Goal: Information Seeking & Learning: Learn about a topic

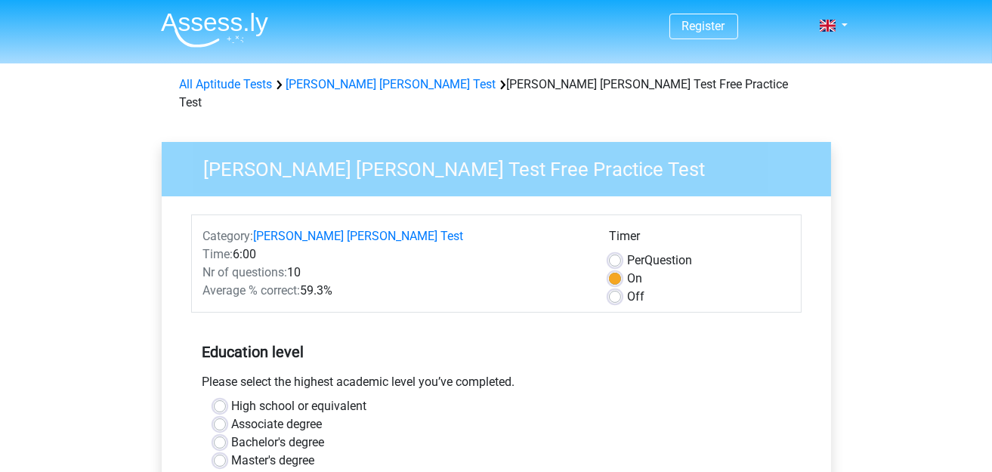
click at [232, 452] on label "Master's degree" at bounding box center [273, 461] width 83 height 18
click at [215, 452] on input "Master's degree" at bounding box center [220, 459] width 12 height 15
radio input "true"
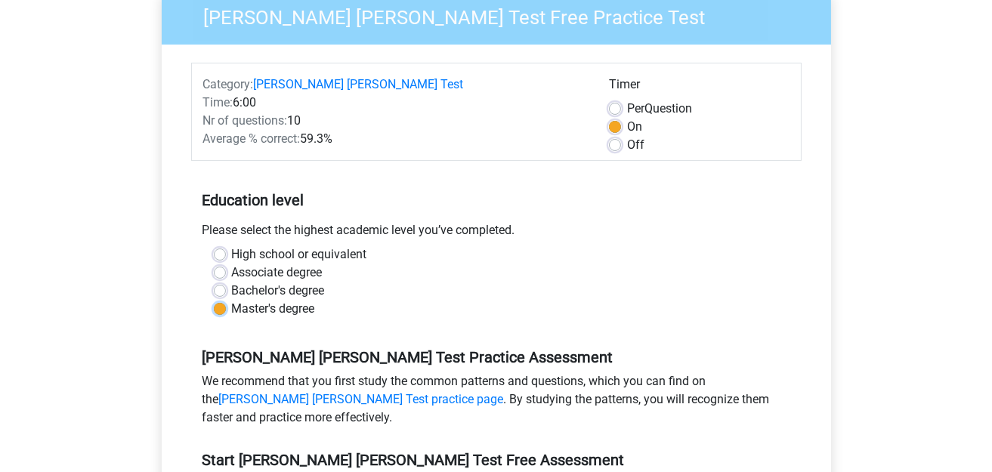
scroll to position [151, 0]
click at [627, 137] on label "Off" at bounding box center [635, 146] width 17 height 18
click at [619, 137] on input "Off" at bounding box center [615, 144] width 12 height 15
radio input "true"
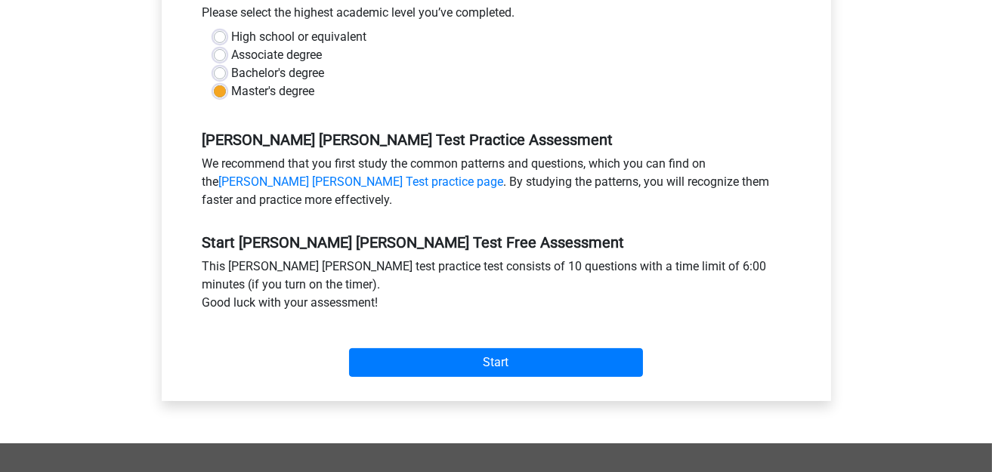
scroll to position [378, 0]
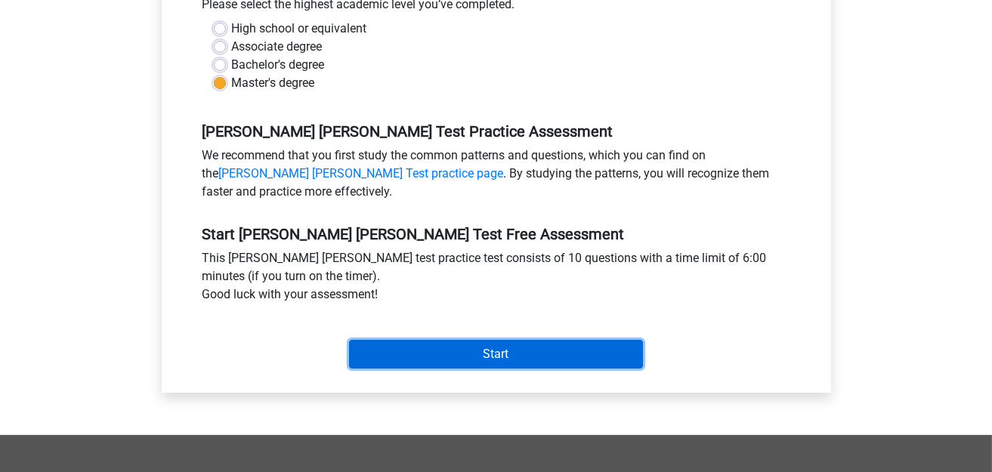
click at [494, 340] on input "Start" at bounding box center [496, 354] width 294 height 29
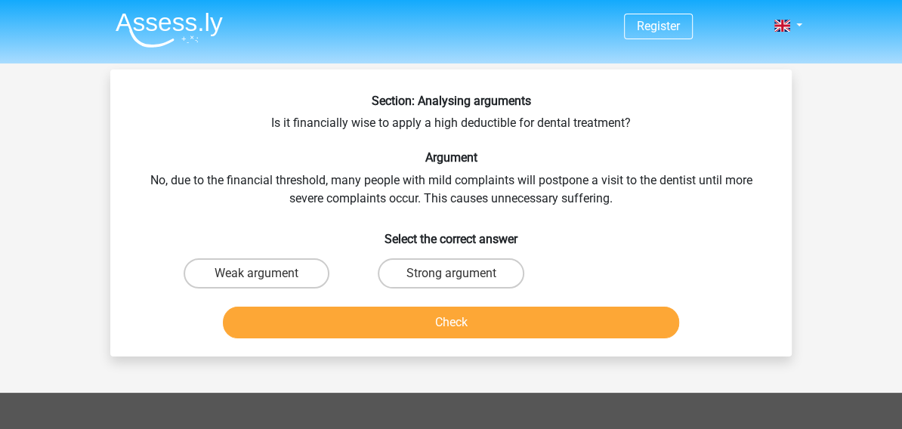
drag, startPoint x: 962, startPoint y: 1, endPoint x: 579, endPoint y: 144, distance: 409.7
click at [579, 144] on div "Section: Analysing arguments Is it financially wise to apply a high deductible …" at bounding box center [450, 219] width 669 height 251
click at [442, 274] on label "Strong argument" at bounding box center [451, 273] width 146 height 30
click at [451, 274] on input "Strong argument" at bounding box center [456, 278] width 10 height 10
radio input "true"
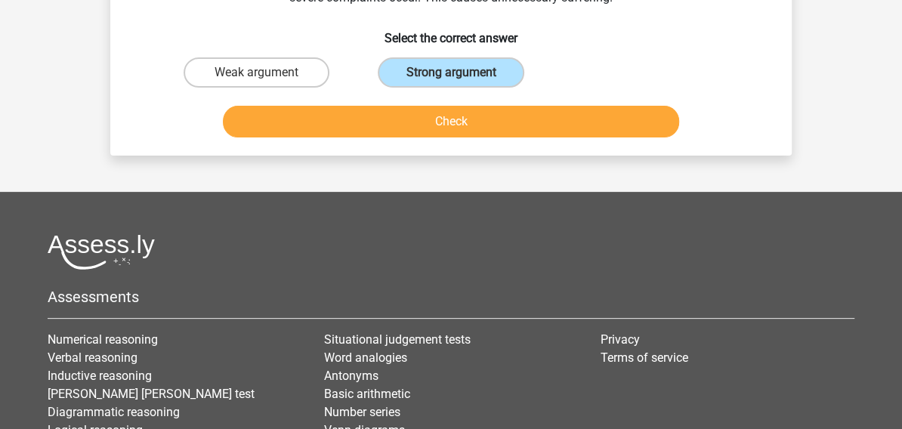
scroll to position [69, 0]
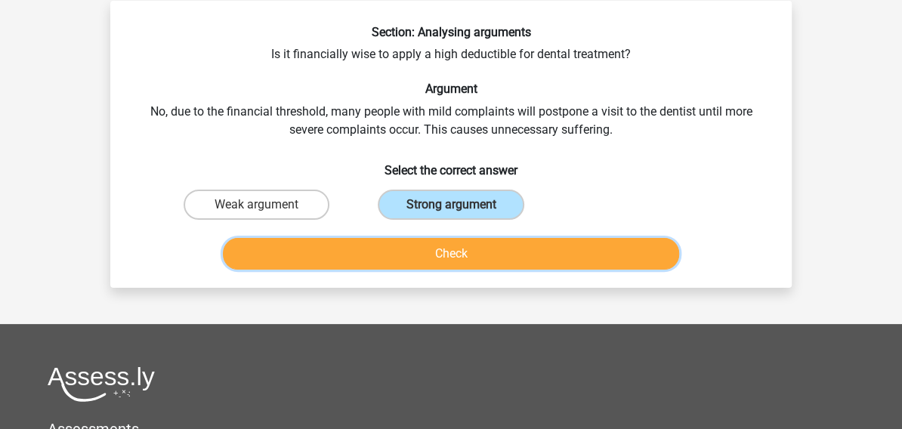
click at [461, 264] on button "Check" at bounding box center [451, 254] width 457 height 32
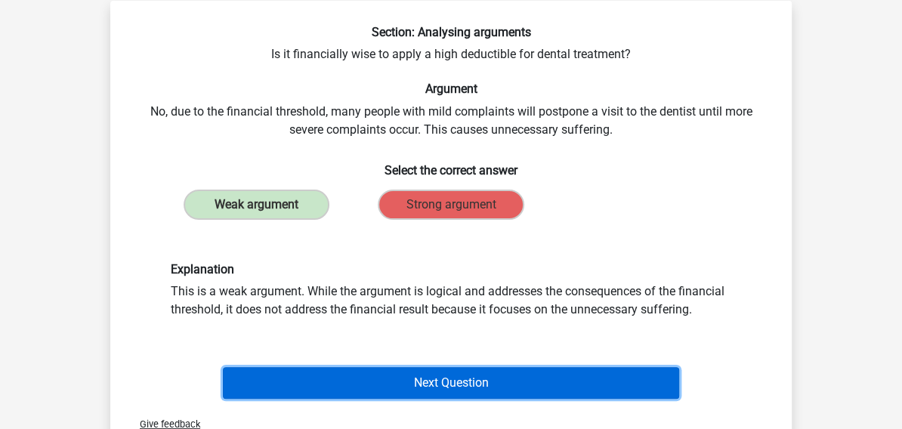
click at [511, 380] on button "Next Question" at bounding box center [451, 383] width 457 height 32
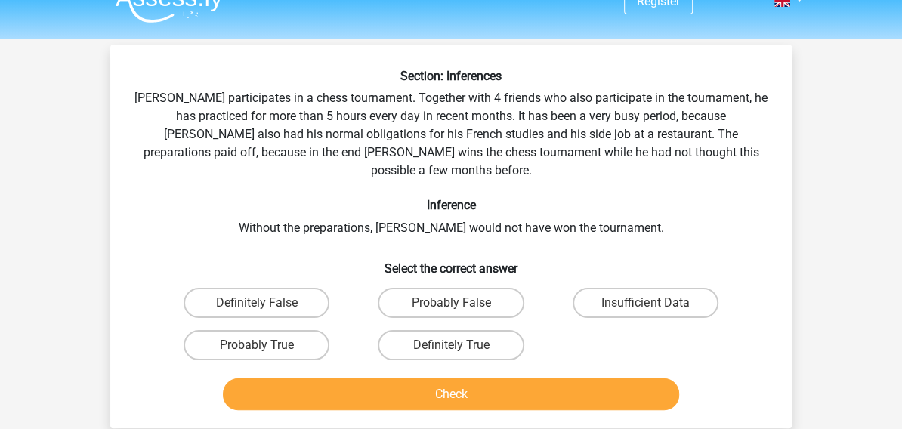
scroll to position [1, 0]
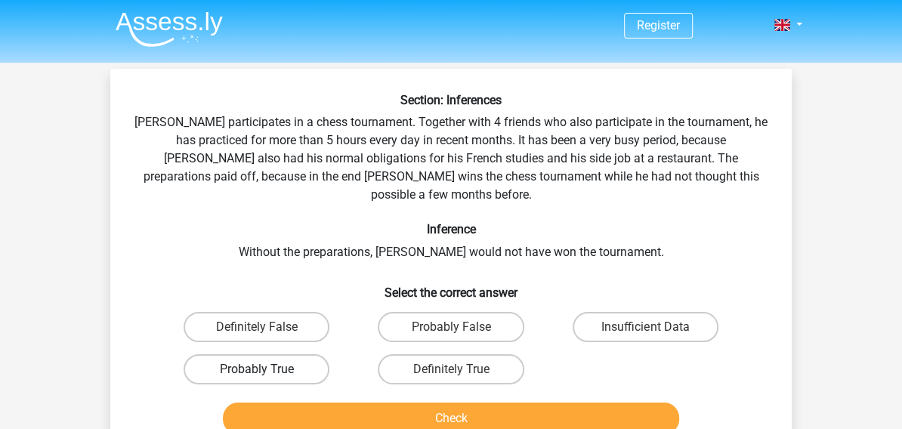
click at [307, 355] on label "Probably True" at bounding box center [257, 369] width 146 height 30
click at [267, 369] on input "Probably True" at bounding box center [262, 374] width 10 height 10
radio input "true"
click at [397, 403] on button "Check" at bounding box center [451, 419] width 457 height 32
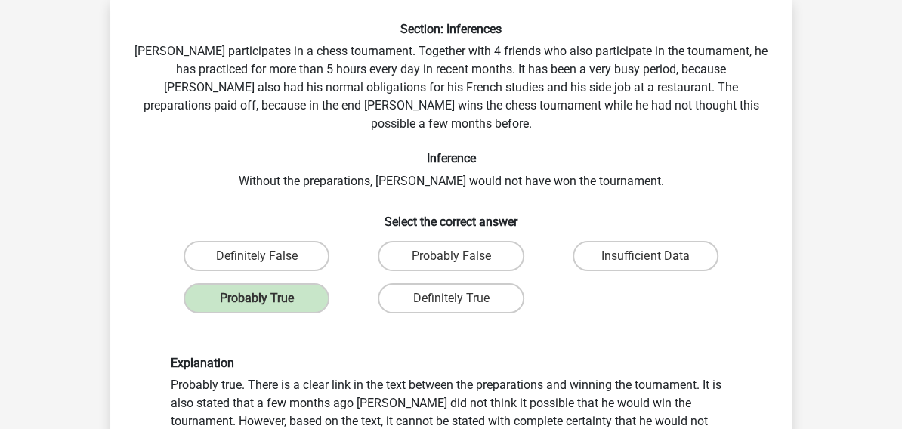
scroll to position [69, 0]
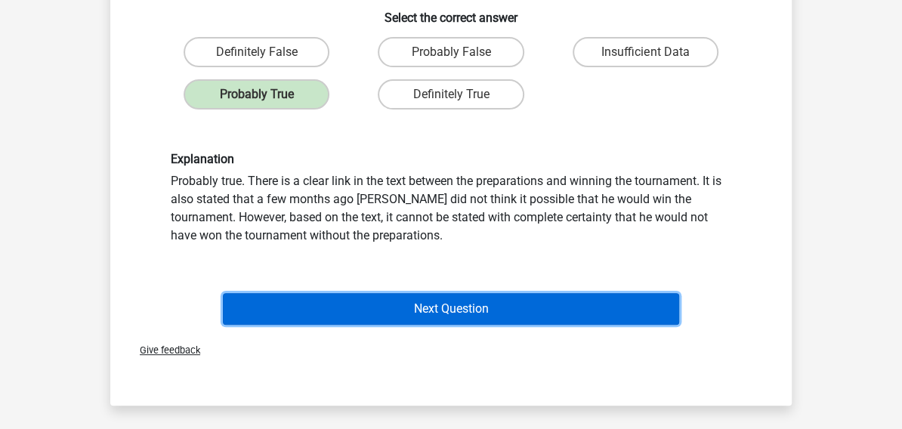
click at [514, 293] on button "Next Question" at bounding box center [451, 309] width 457 height 32
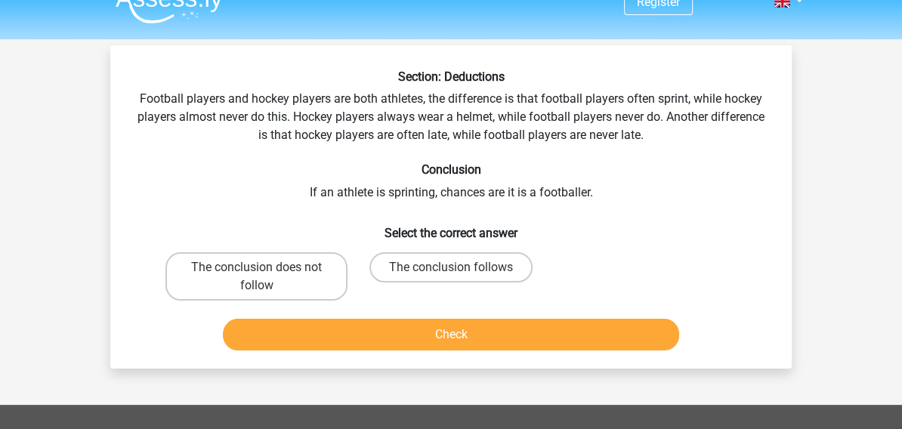
scroll to position [1, 0]
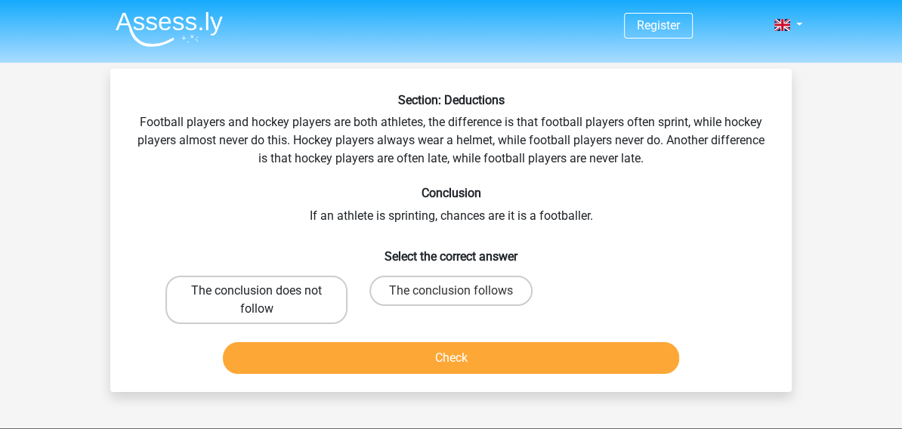
drag, startPoint x: 307, startPoint y: 292, endPoint x: 339, endPoint y: 317, distance: 40.5
click at [305, 292] on label "The conclusion does not follow" at bounding box center [256, 300] width 182 height 48
click at [267, 292] on input "The conclusion does not follow" at bounding box center [262, 296] width 10 height 10
radio input "true"
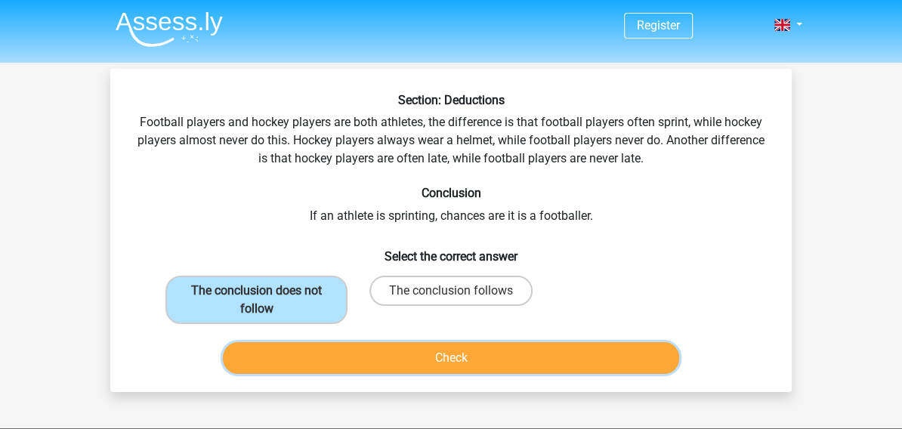
click at [400, 352] on button "Check" at bounding box center [451, 358] width 457 height 32
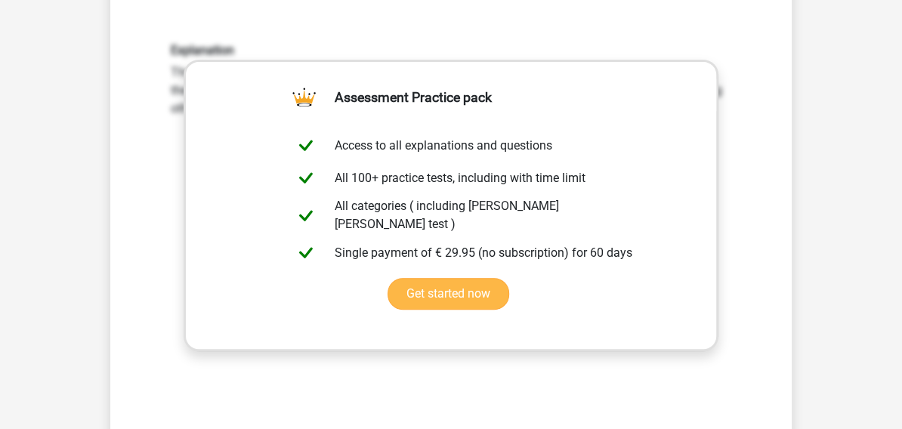
scroll to position [344, 0]
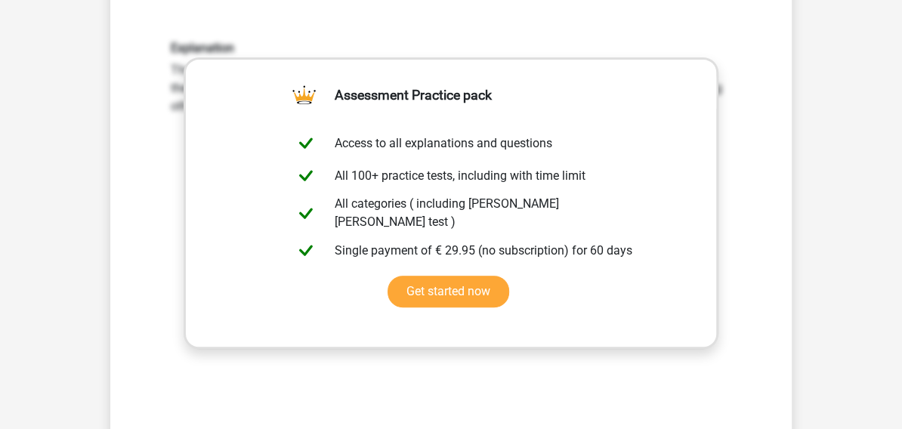
click at [854, 238] on div "Register Nederlands English" at bounding box center [451, 344] width 902 height 1377
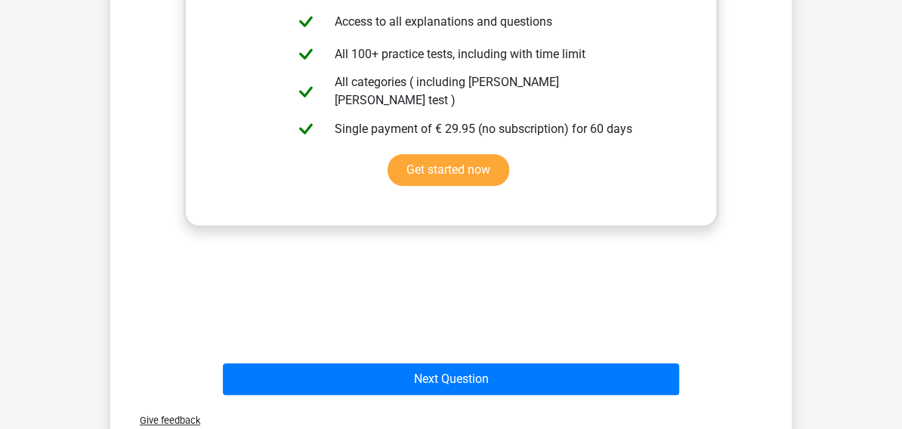
scroll to position [550, 0]
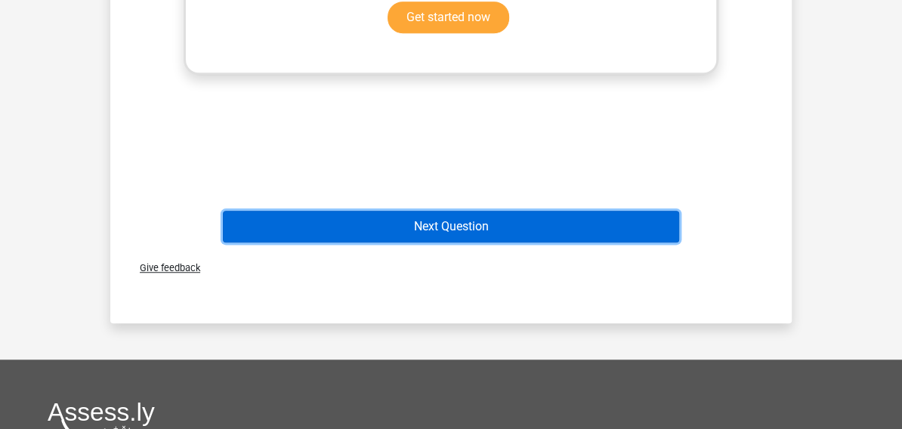
click at [460, 224] on button "Next Question" at bounding box center [451, 227] width 457 height 32
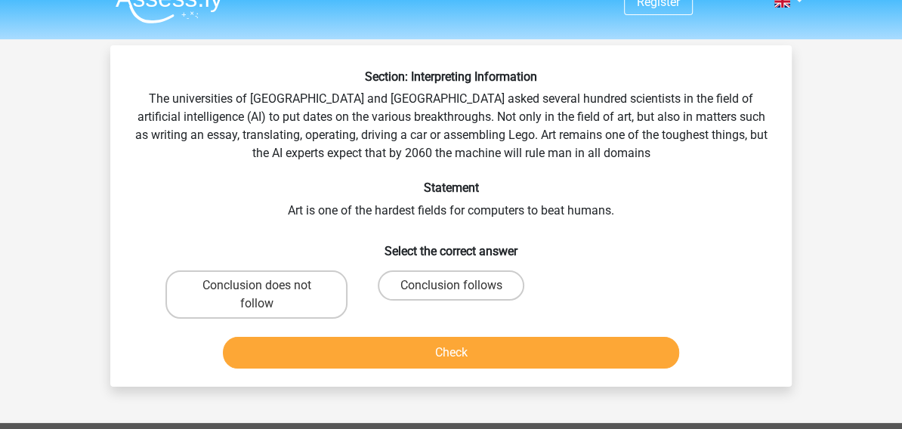
scroll to position [1, 0]
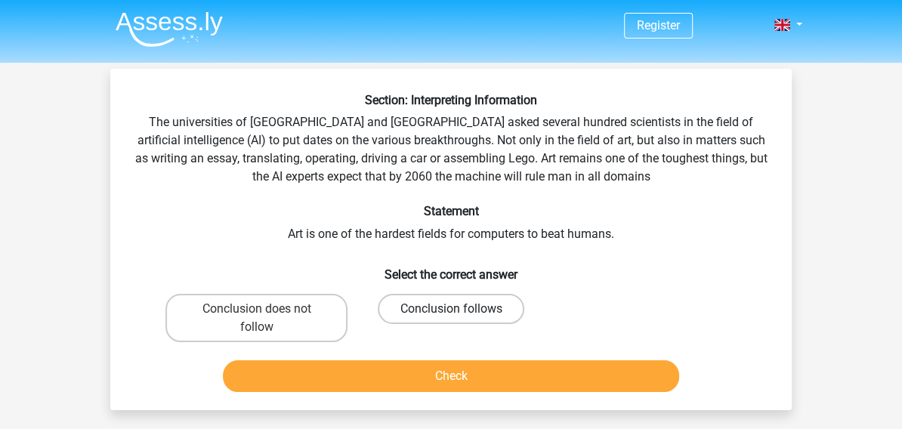
click at [503, 301] on label "Conclusion follows" at bounding box center [451, 309] width 146 height 30
click at [461, 309] on input "Conclusion follows" at bounding box center [456, 314] width 10 height 10
radio input "true"
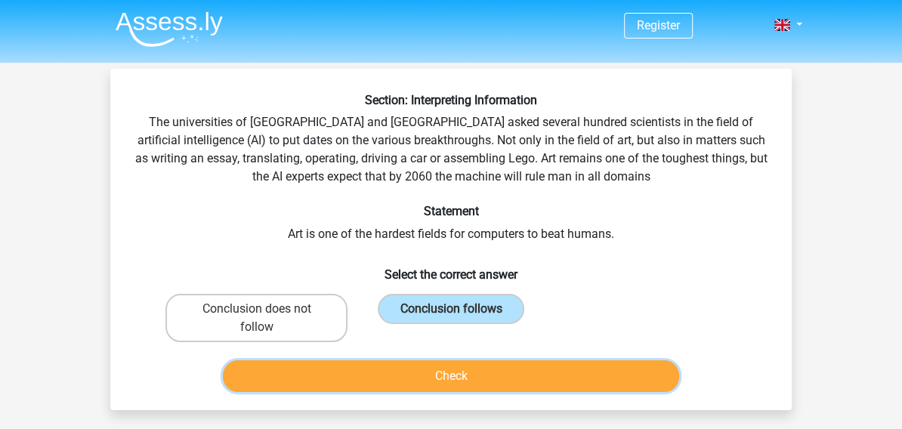
click at [478, 363] on button "Check" at bounding box center [451, 376] width 457 height 32
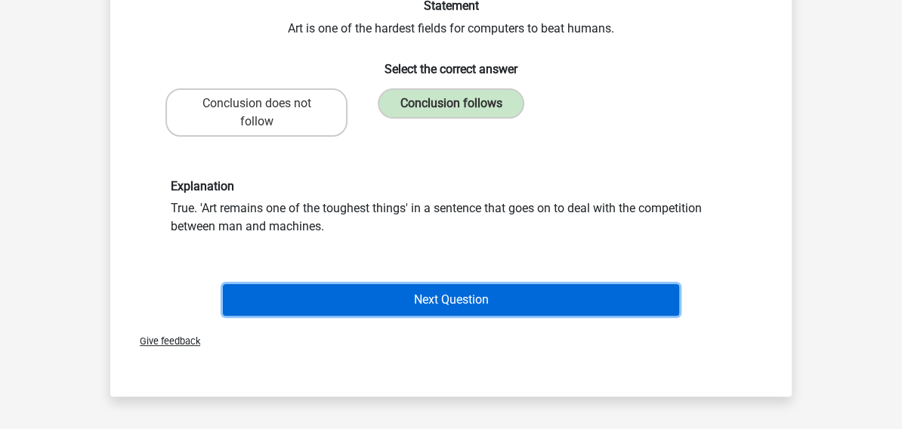
click at [499, 295] on button "Next Question" at bounding box center [451, 300] width 457 height 32
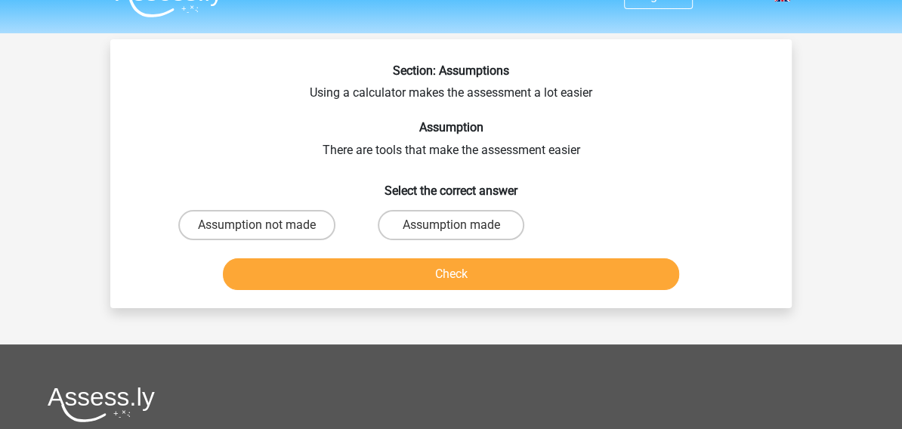
scroll to position [0, 0]
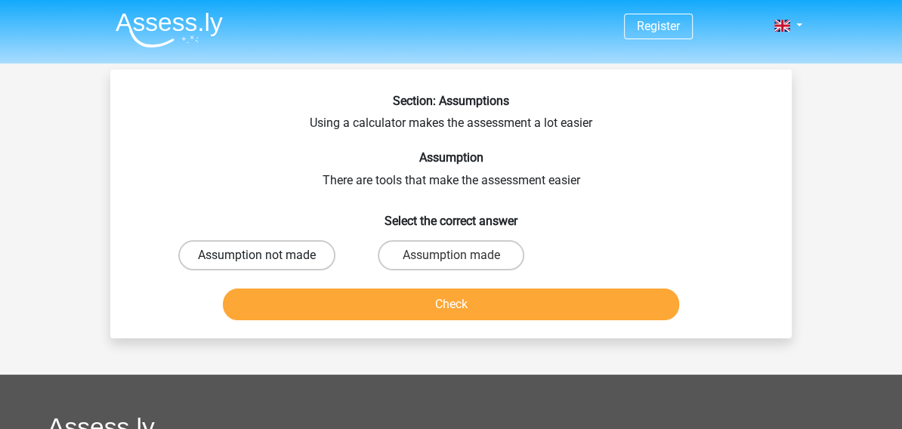
click at [307, 258] on label "Assumption not made" at bounding box center [256, 255] width 157 height 30
click at [267, 258] on input "Assumption not made" at bounding box center [262, 260] width 10 height 10
radio input "true"
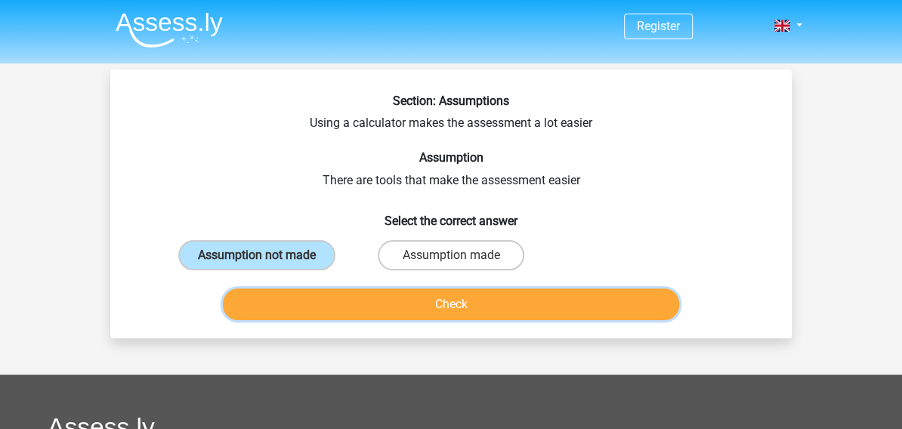
click at [402, 300] on button "Check" at bounding box center [451, 305] width 457 height 32
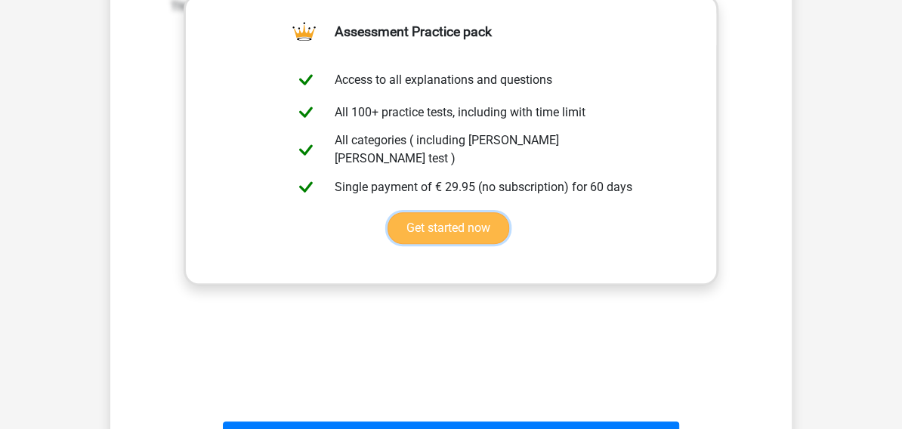
scroll to position [480, 0]
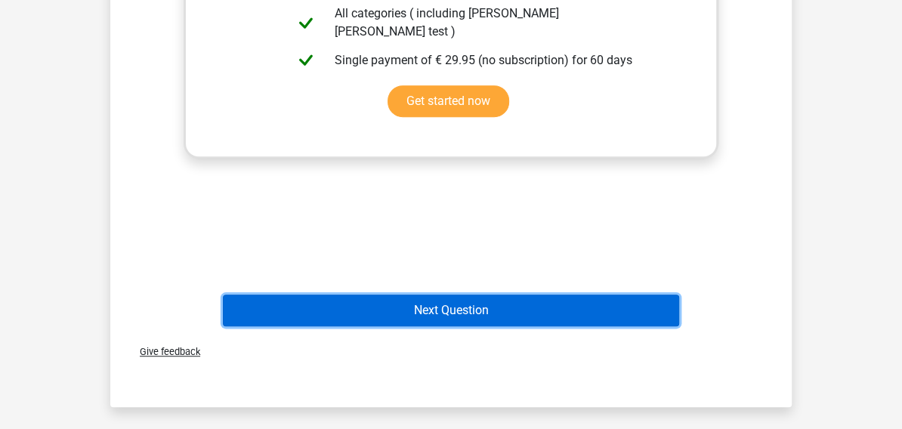
click at [520, 312] on button "Next Question" at bounding box center [451, 311] width 457 height 32
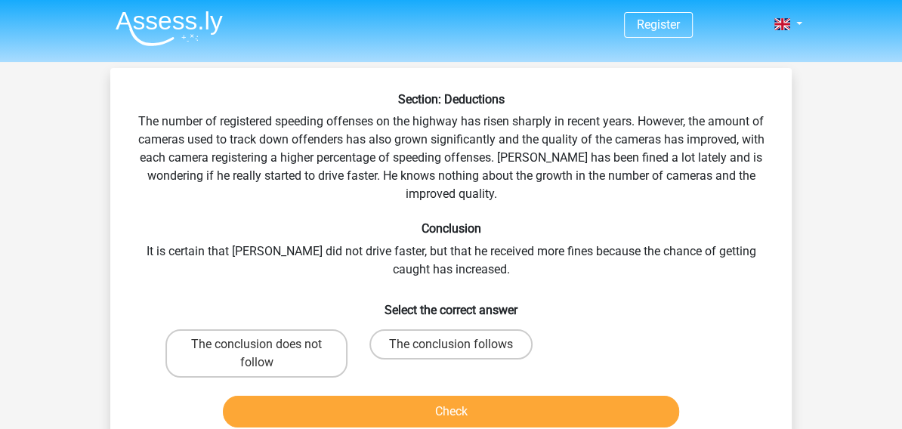
scroll to position [0, 0]
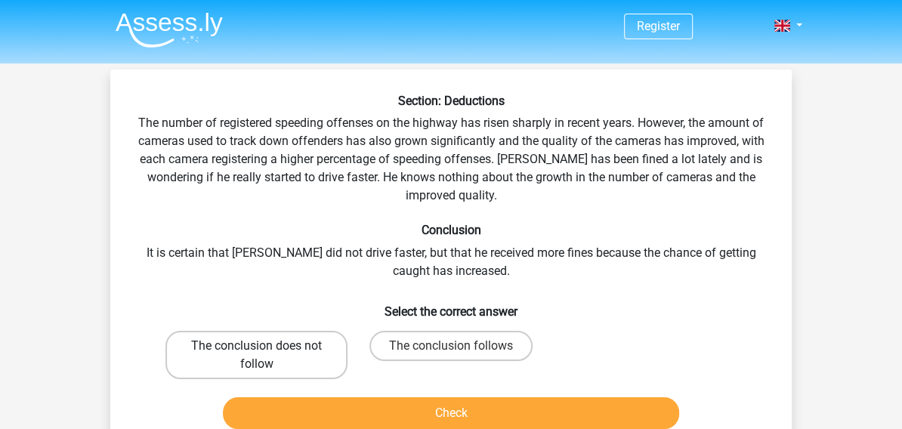
click at [304, 360] on label "The conclusion does not follow" at bounding box center [256, 355] width 182 height 48
click at [267, 356] on input "The conclusion does not follow" at bounding box center [262, 351] width 10 height 10
radio input "true"
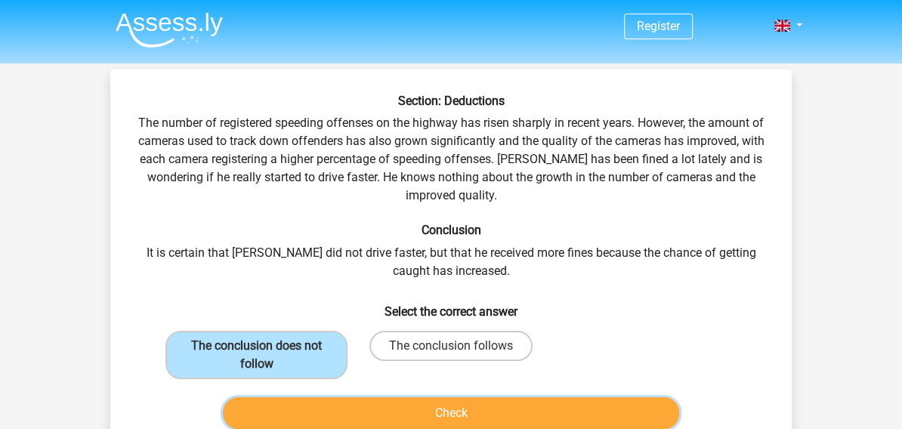
click at [420, 418] on button "Check" at bounding box center [451, 413] width 457 height 32
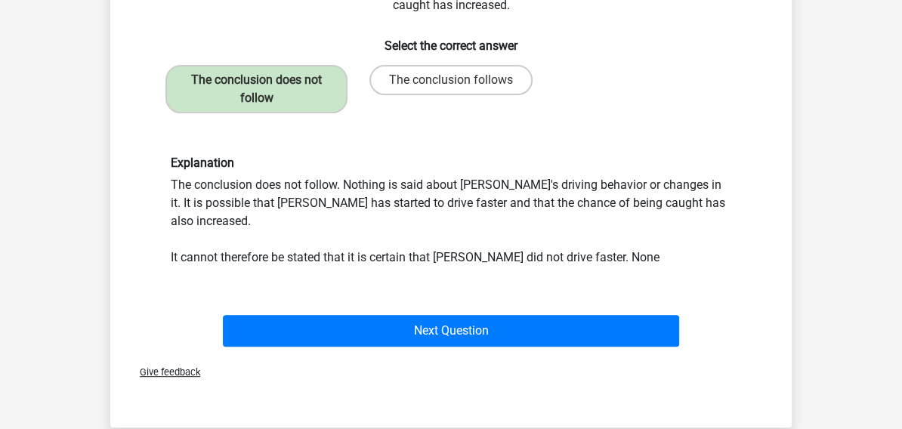
scroll to position [274, 0]
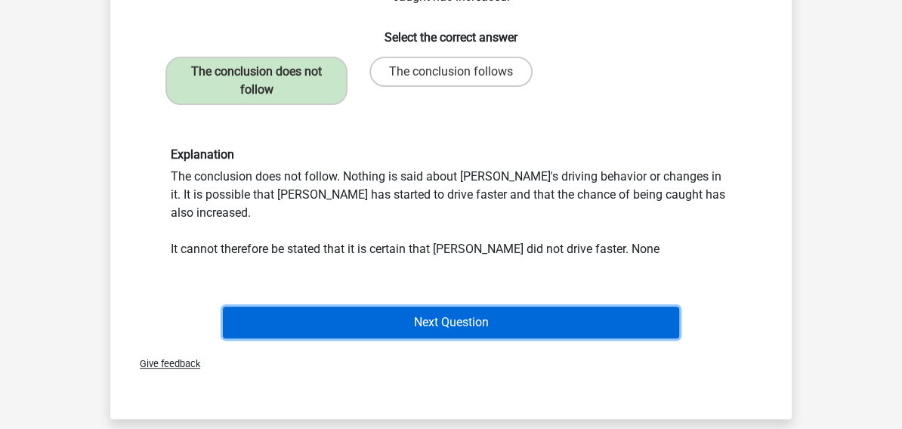
click at [439, 307] on button "Next Question" at bounding box center [451, 323] width 457 height 32
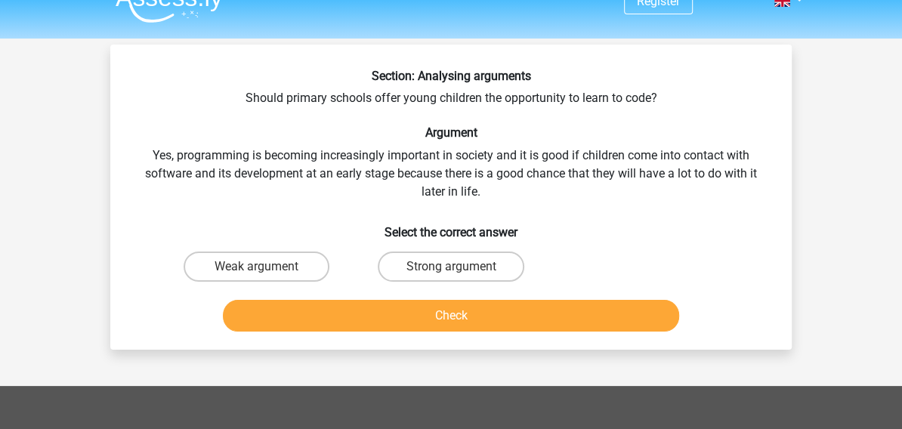
scroll to position [1, 0]
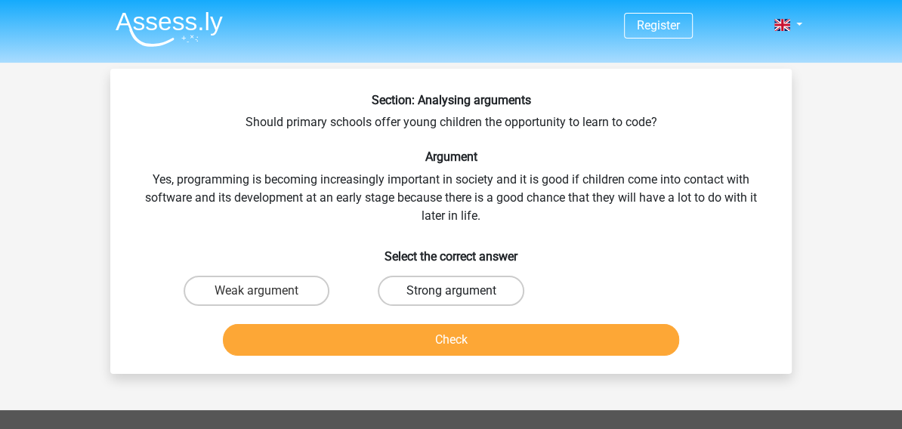
click at [437, 295] on label "Strong argument" at bounding box center [451, 291] width 146 height 30
click at [451, 295] on input "Strong argument" at bounding box center [456, 296] width 10 height 10
radio input "true"
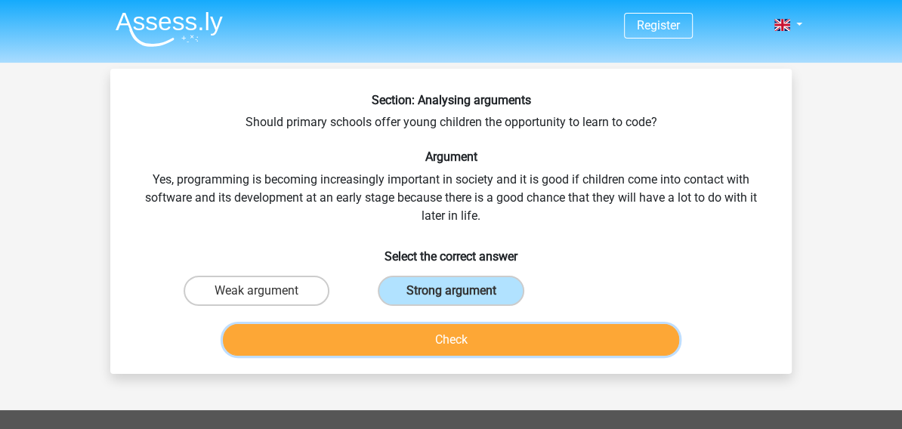
click at [451, 337] on button "Check" at bounding box center [451, 340] width 457 height 32
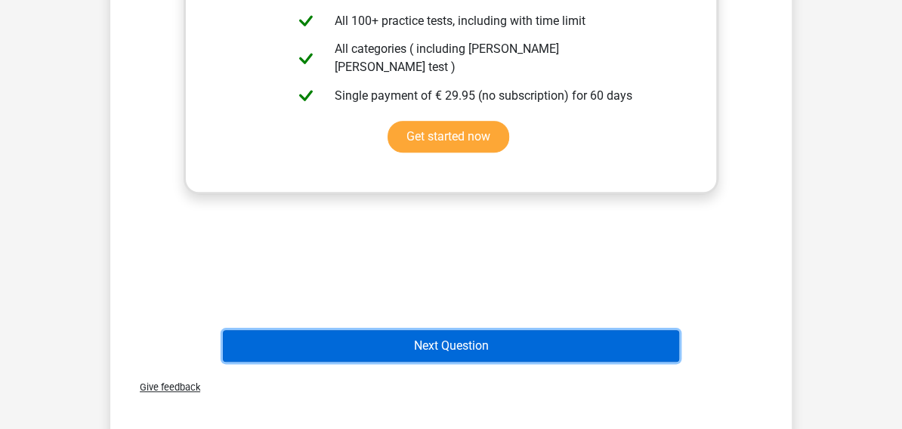
click at [459, 339] on button "Next Question" at bounding box center [451, 346] width 457 height 32
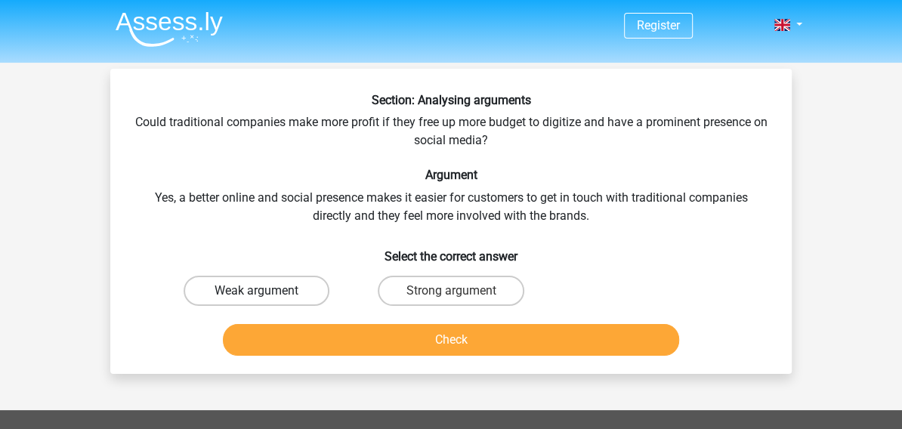
click at [288, 288] on label "Weak argument" at bounding box center [257, 291] width 146 height 30
click at [267, 291] on input "Weak argument" at bounding box center [262, 296] width 10 height 10
radio input "true"
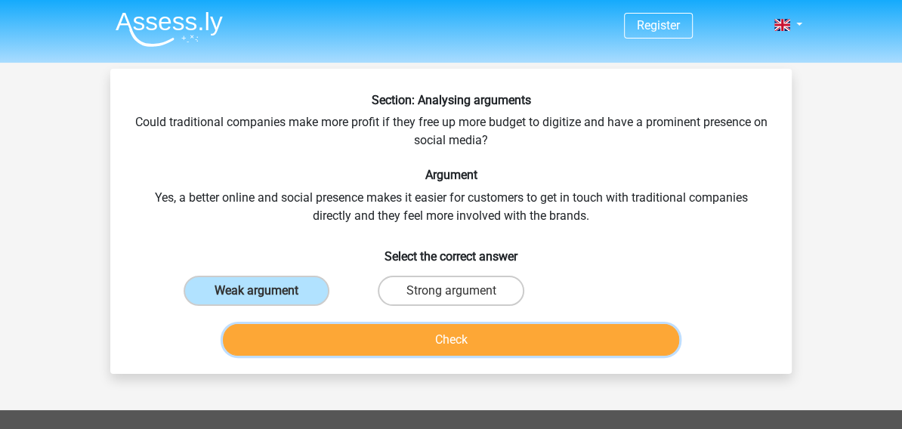
click at [403, 336] on button "Check" at bounding box center [451, 340] width 457 height 32
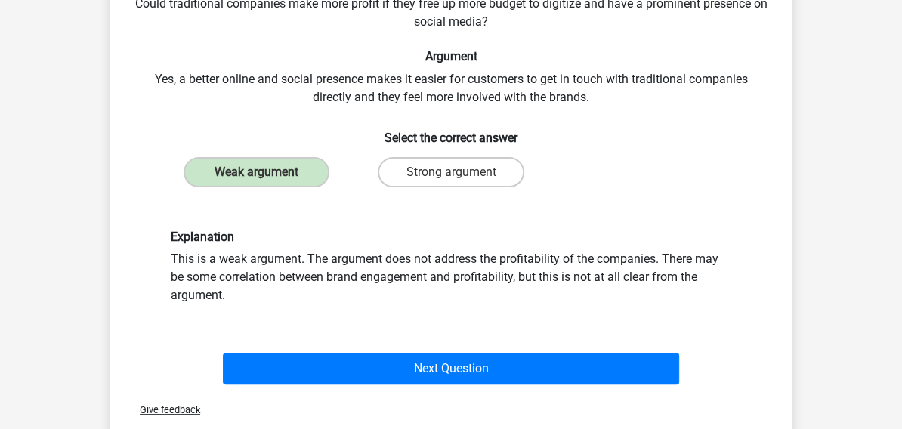
scroll to position [206, 0]
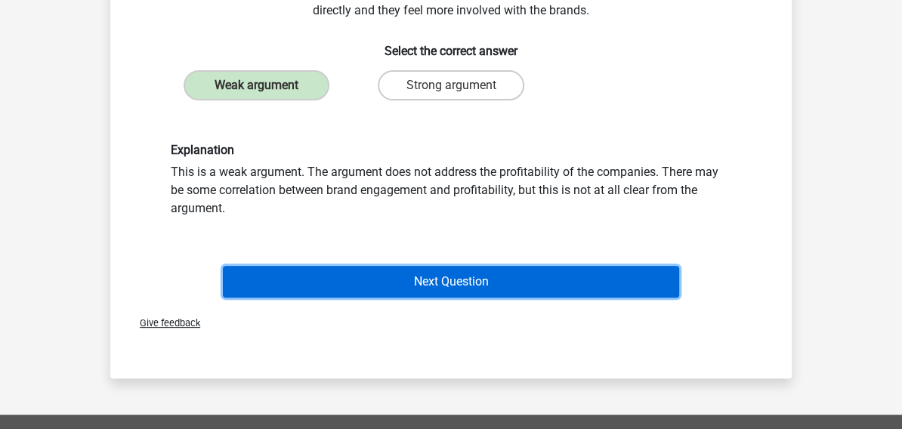
click at [468, 283] on button "Next Question" at bounding box center [451, 282] width 457 height 32
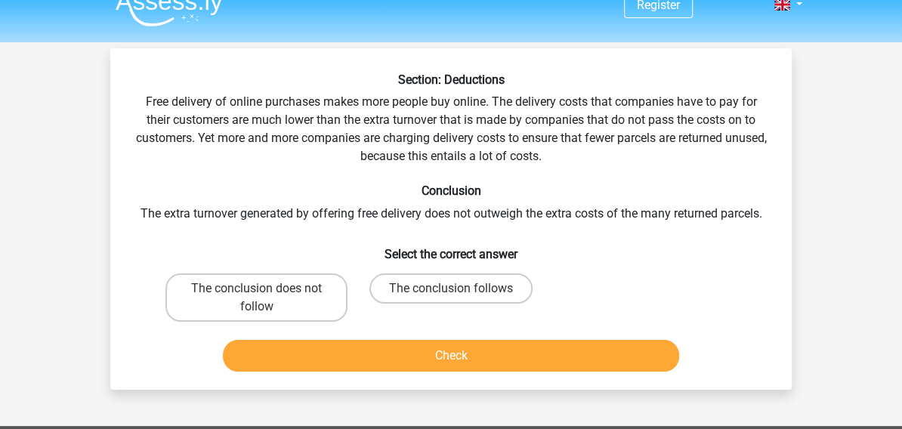
scroll to position [1, 0]
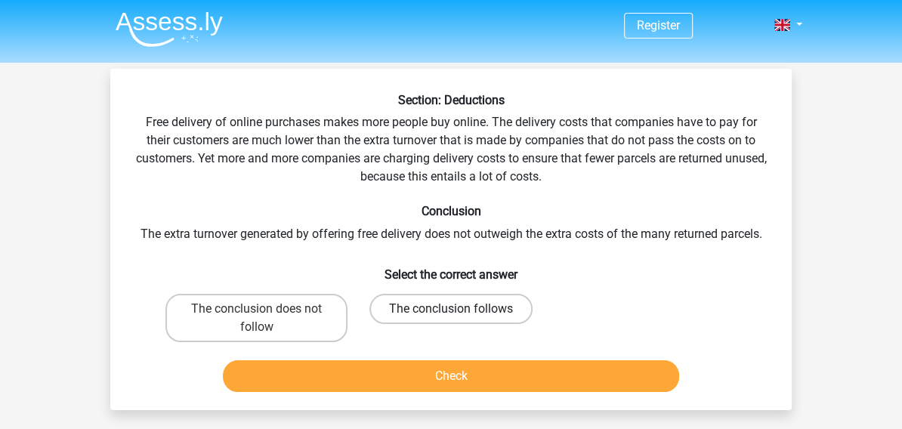
click at [487, 314] on label "The conclusion follows" at bounding box center [450, 309] width 163 height 30
click at [461, 314] on input "The conclusion follows" at bounding box center [456, 314] width 10 height 10
radio input "true"
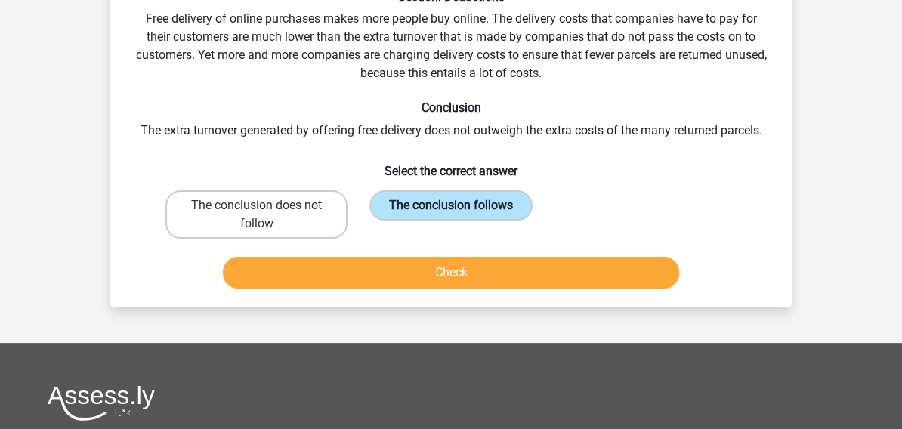
scroll to position [137, 0]
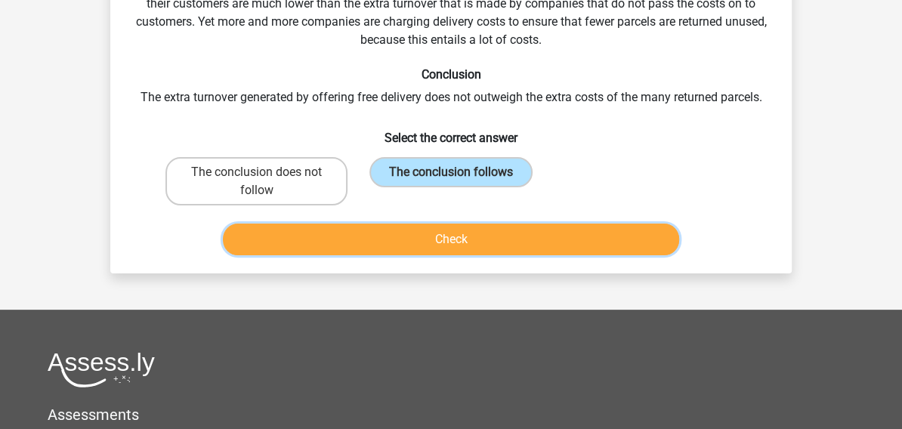
click at [507, 244] on button "Check" at bounding box center [451, 240] width 457 height 32
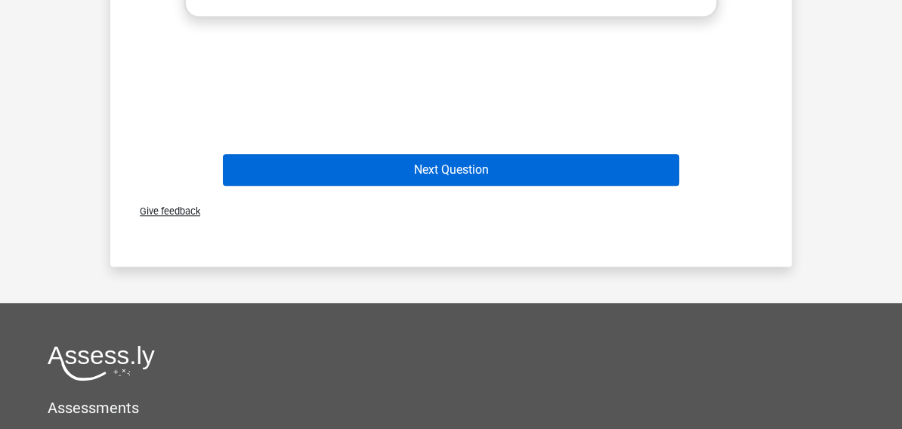
scroll to position [755, 0]
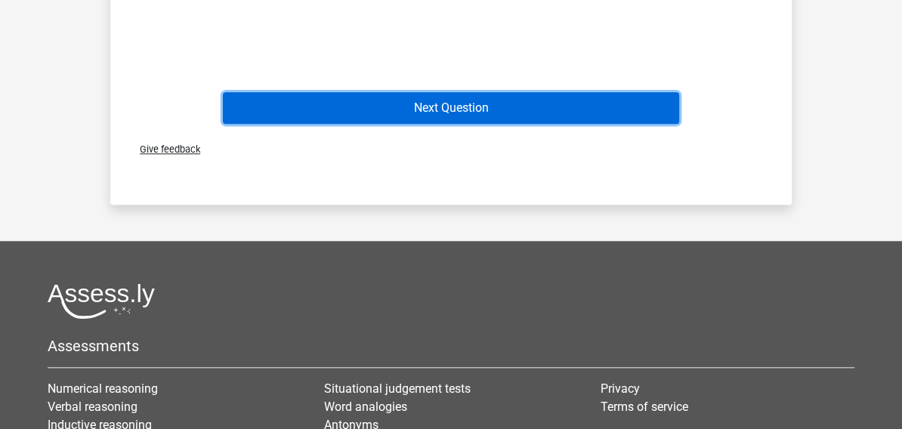
click at [491, 96] on button "Next Question" at bounding box center [451, 108] width 457 height 32
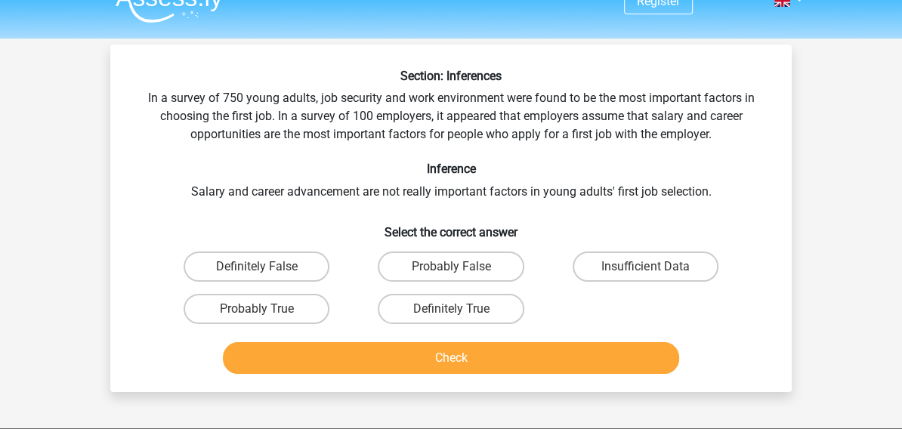
scroll to position [1, 0]
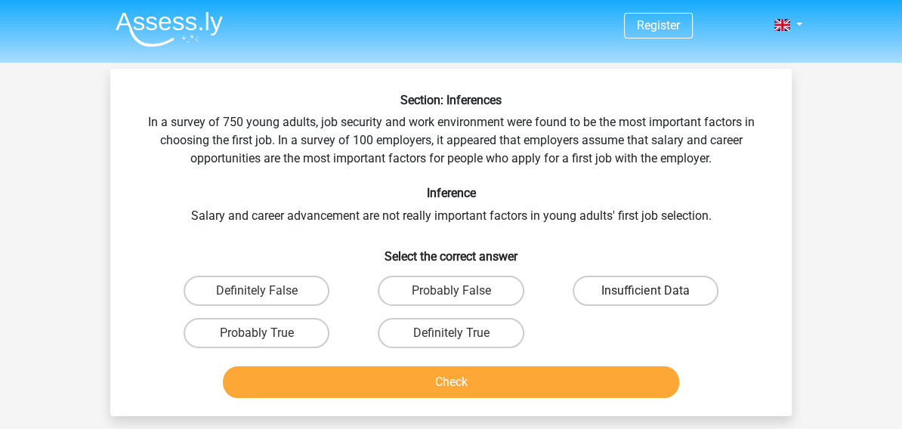
click at [638, 294] on label "Insufficient Data" at bounding box center [646, 291] width 146 height 30
click at [645, 294] on input "Insufficient Data" at bounding box center [650, 296] width 10 height 10
radio input "true"
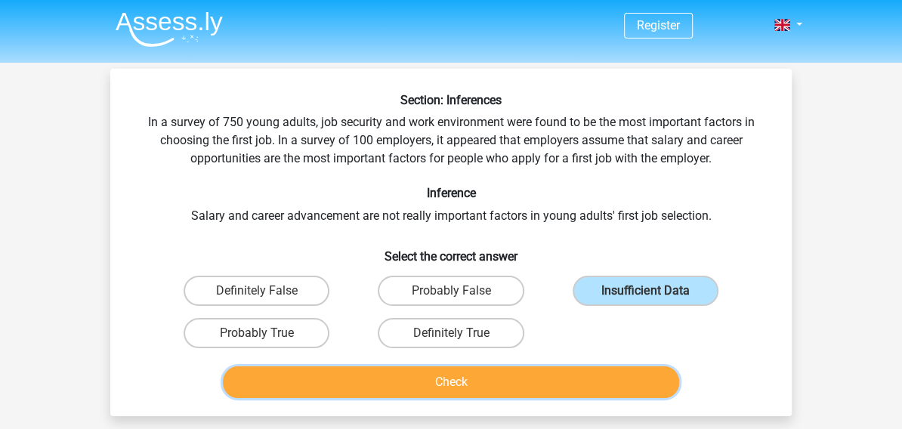
click at [548, 387] on button "Check" at bounding box center [451, 382] width 457 height 32
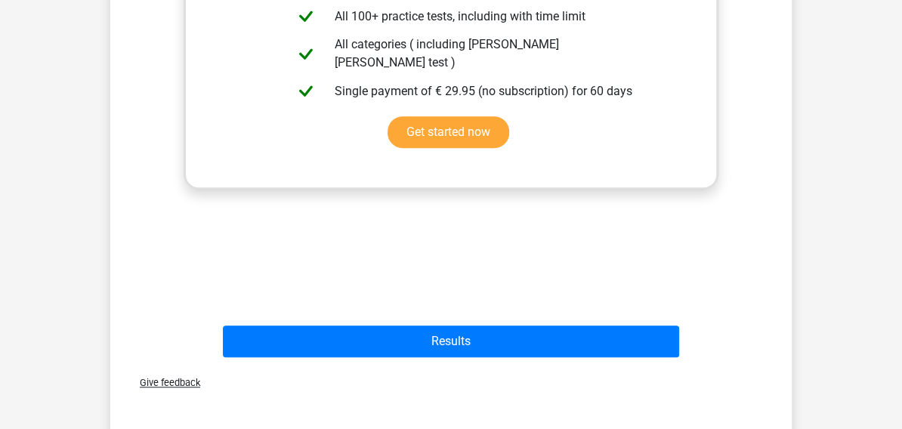
scroll to position [687, 0]
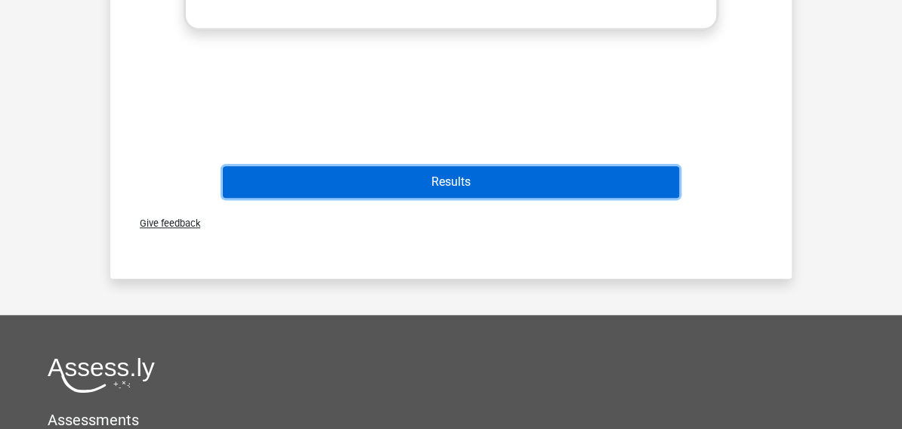
click at [468, 190] on button "Results" at bounding box center [451, 182] width 457 height 32
